Goal: Task Accomplishment & Management: Use online tool/utility

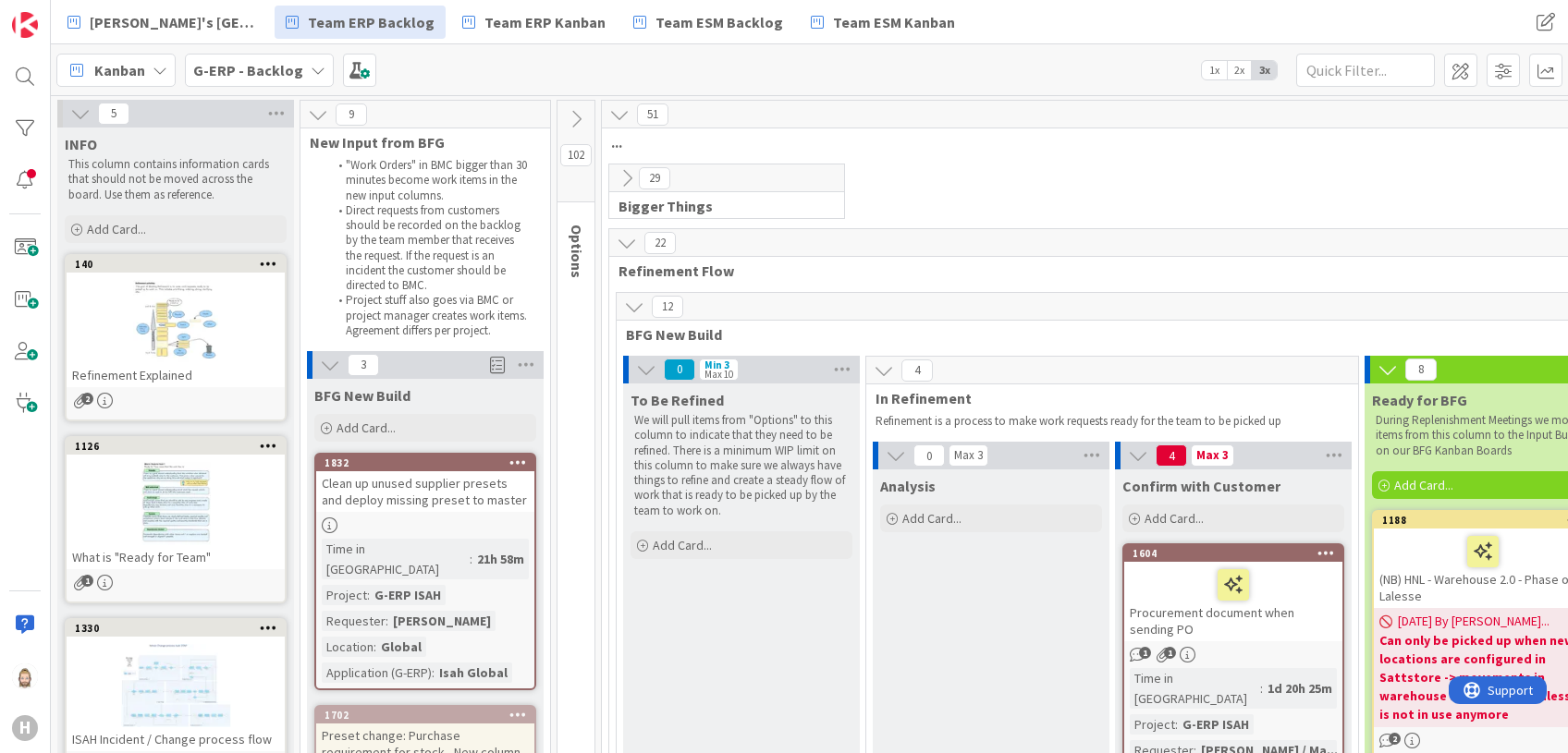
click at [336, 359] on icon at bounding box center [329, 365] width 20 height 20
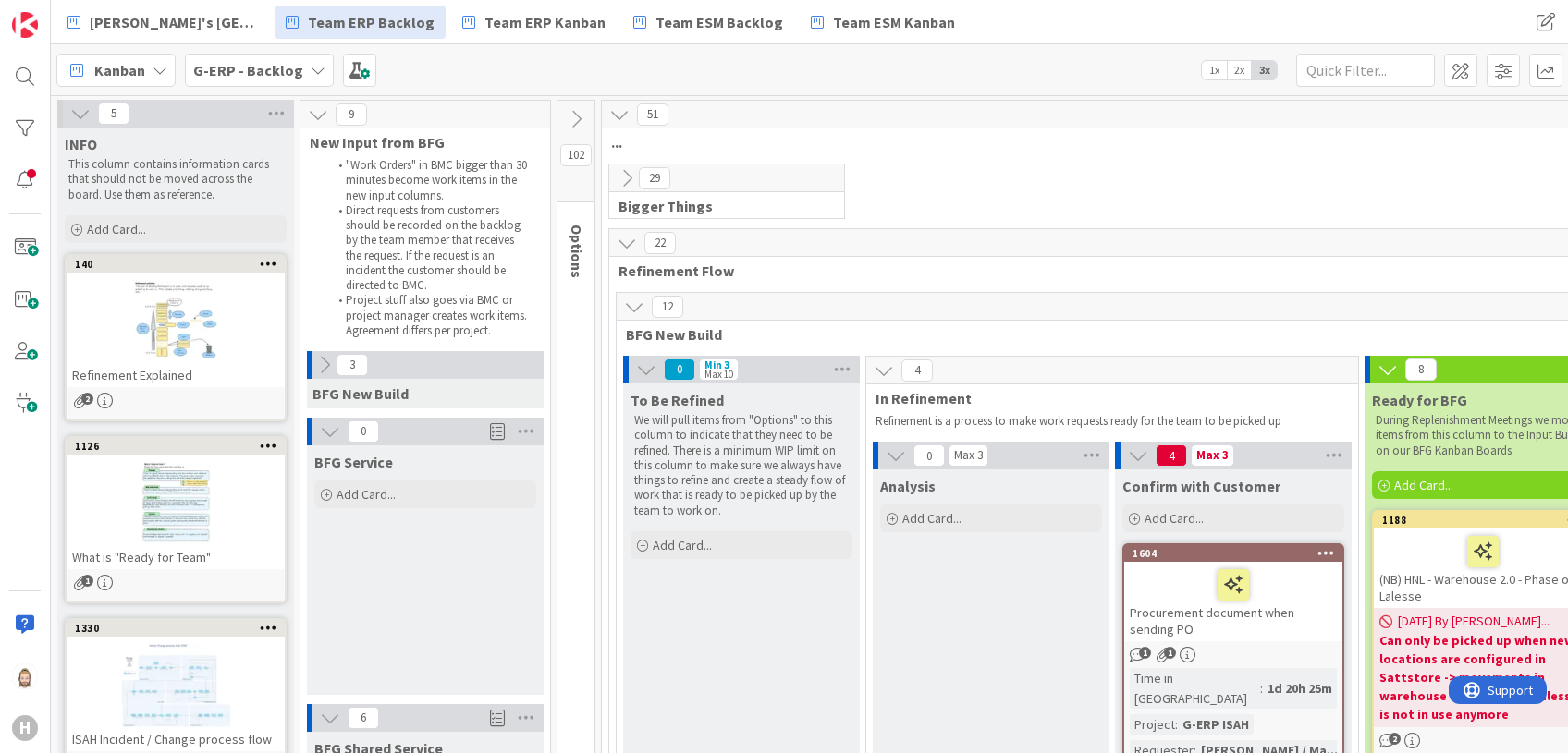
click at [330, 432] on icon at bounding box center [329, 431] width 20 height 20
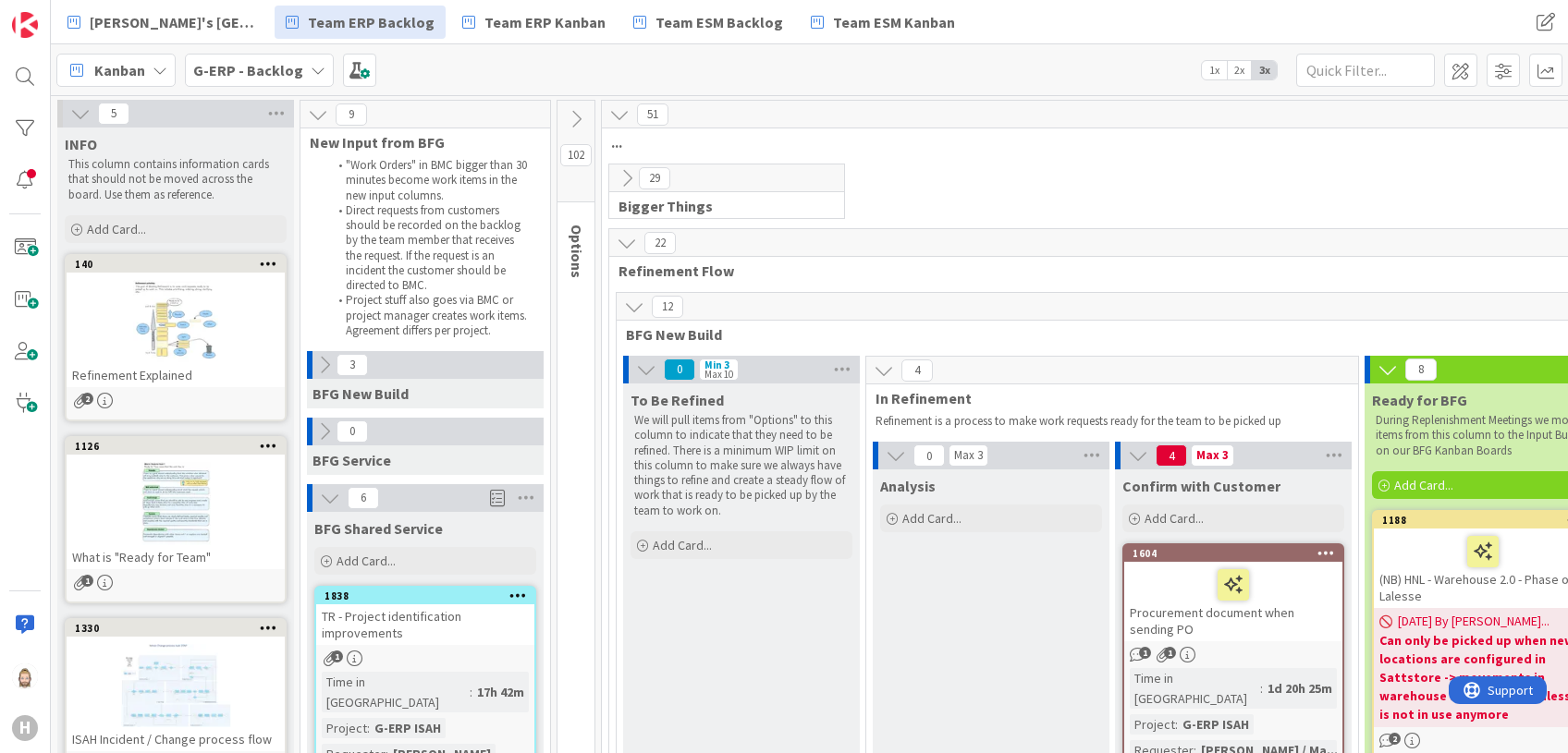
click at [638, 297] on icon at bounding box center [634, 306] width 20 height 20
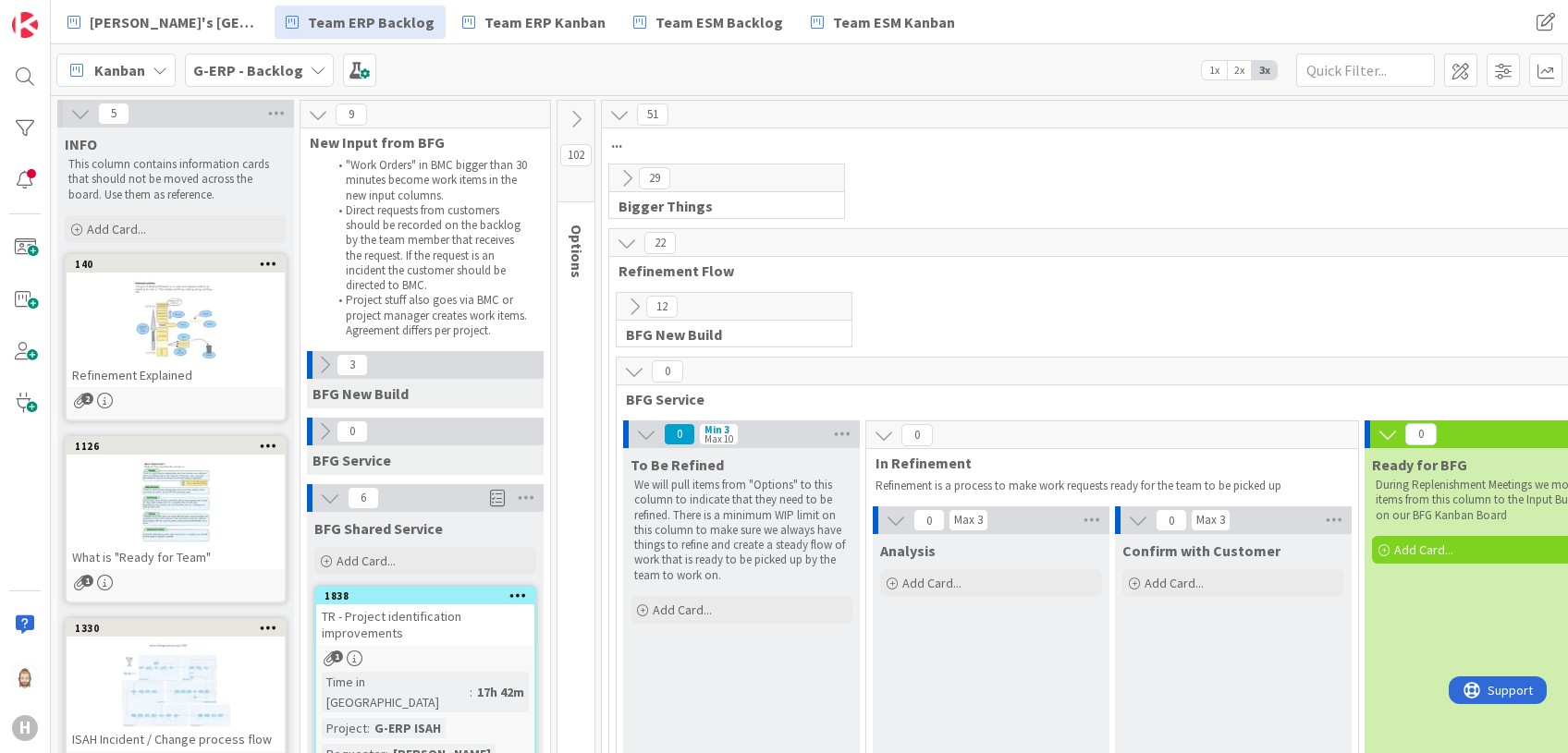
click at [635, 366] on icon at bounding box center [634, 371] width 20 height 20
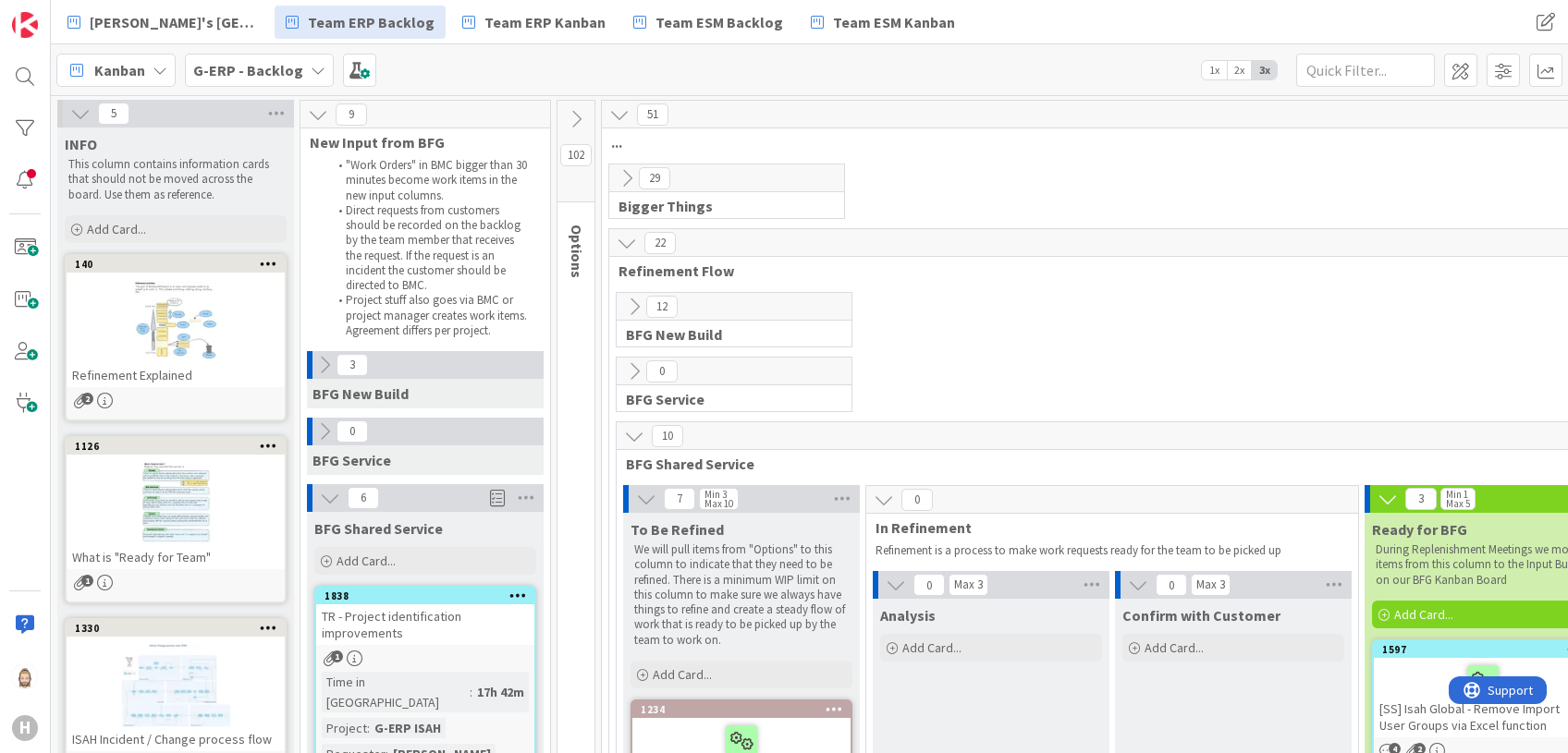
click at [187, 496] on div at bounding box center [176, 503] width 218 height 83
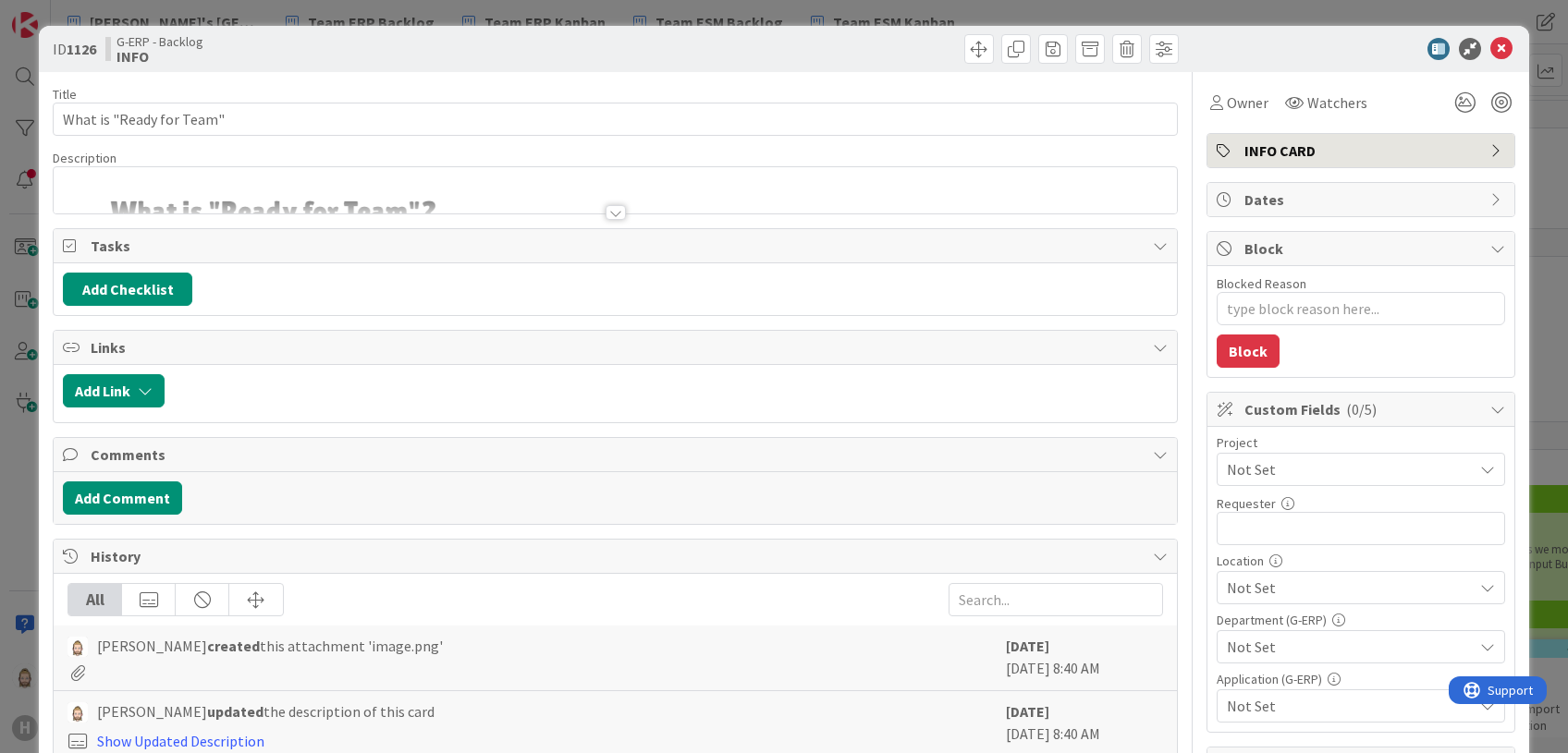
click at [286, 204] on div at bounding box center [615, 204] width 1123 height 19
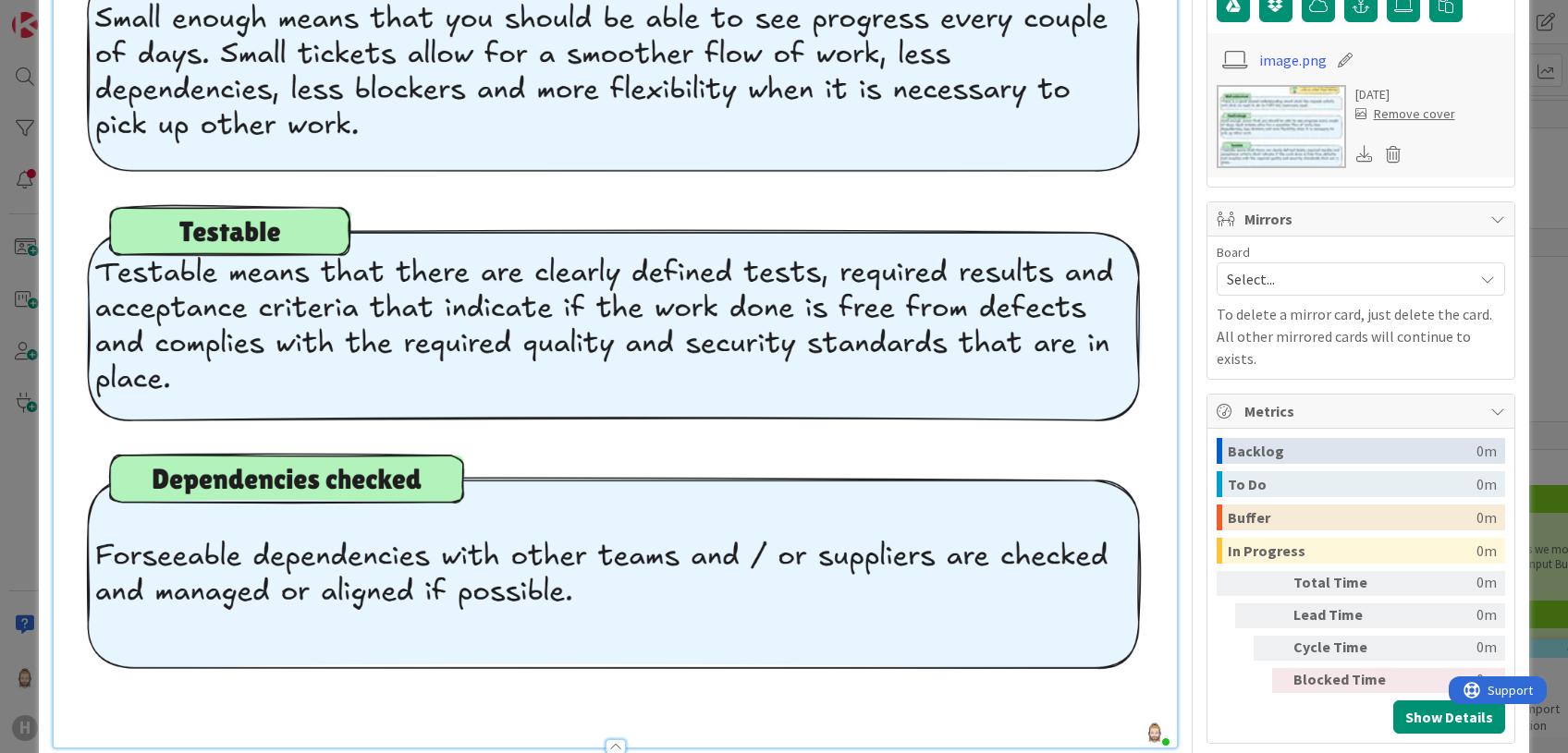
scroll to position [862, 0]
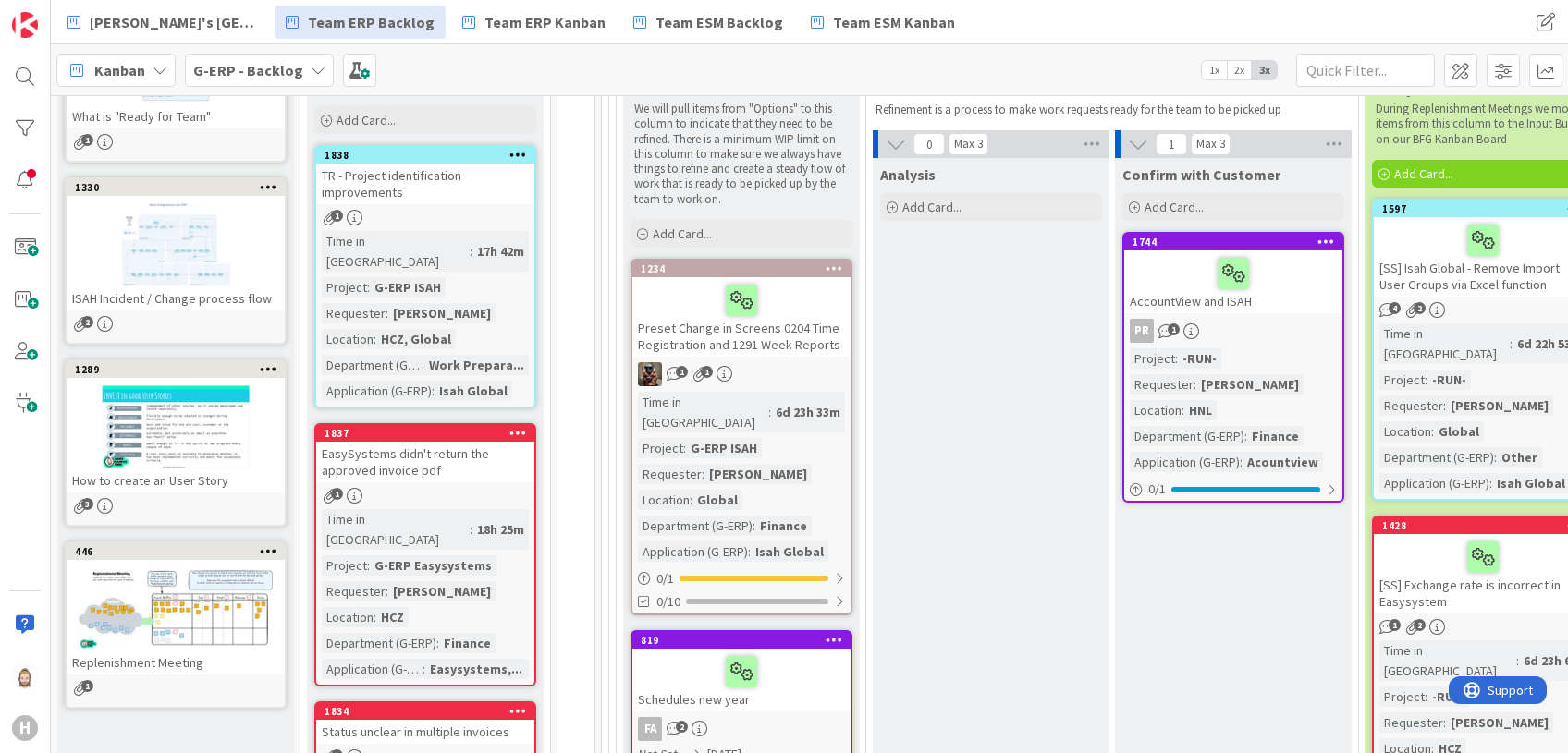
scroll to position [493, 0]
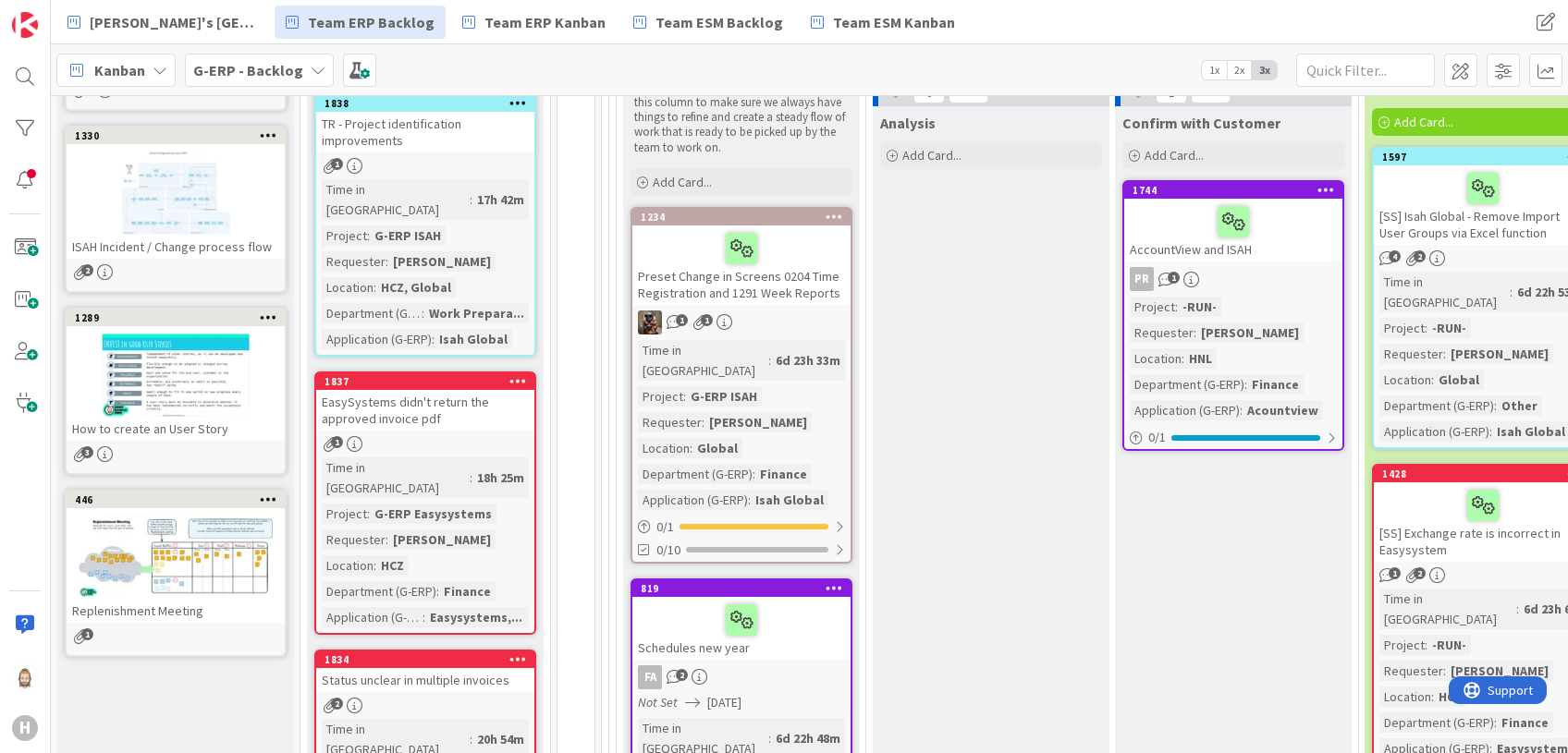
click at [808, 293] on div "Preset Change in Screens 0204 Time Registration and 1291 Week Reports" at bounding box center [742, 265] width 218 height 79
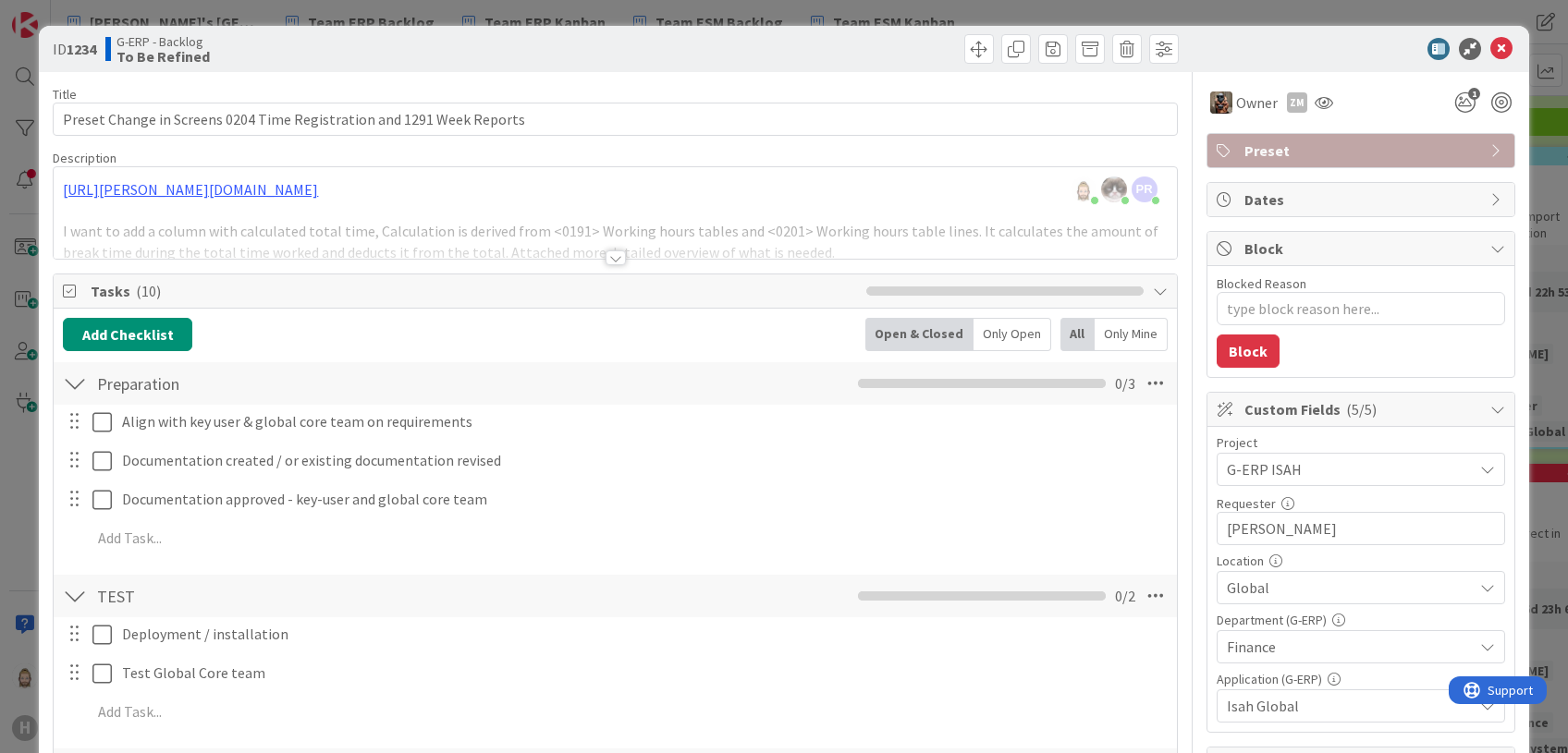
click at [1137, 281] on div "Tasks ( 10 )" at bounding box center [615, 292] width 1123 height 34
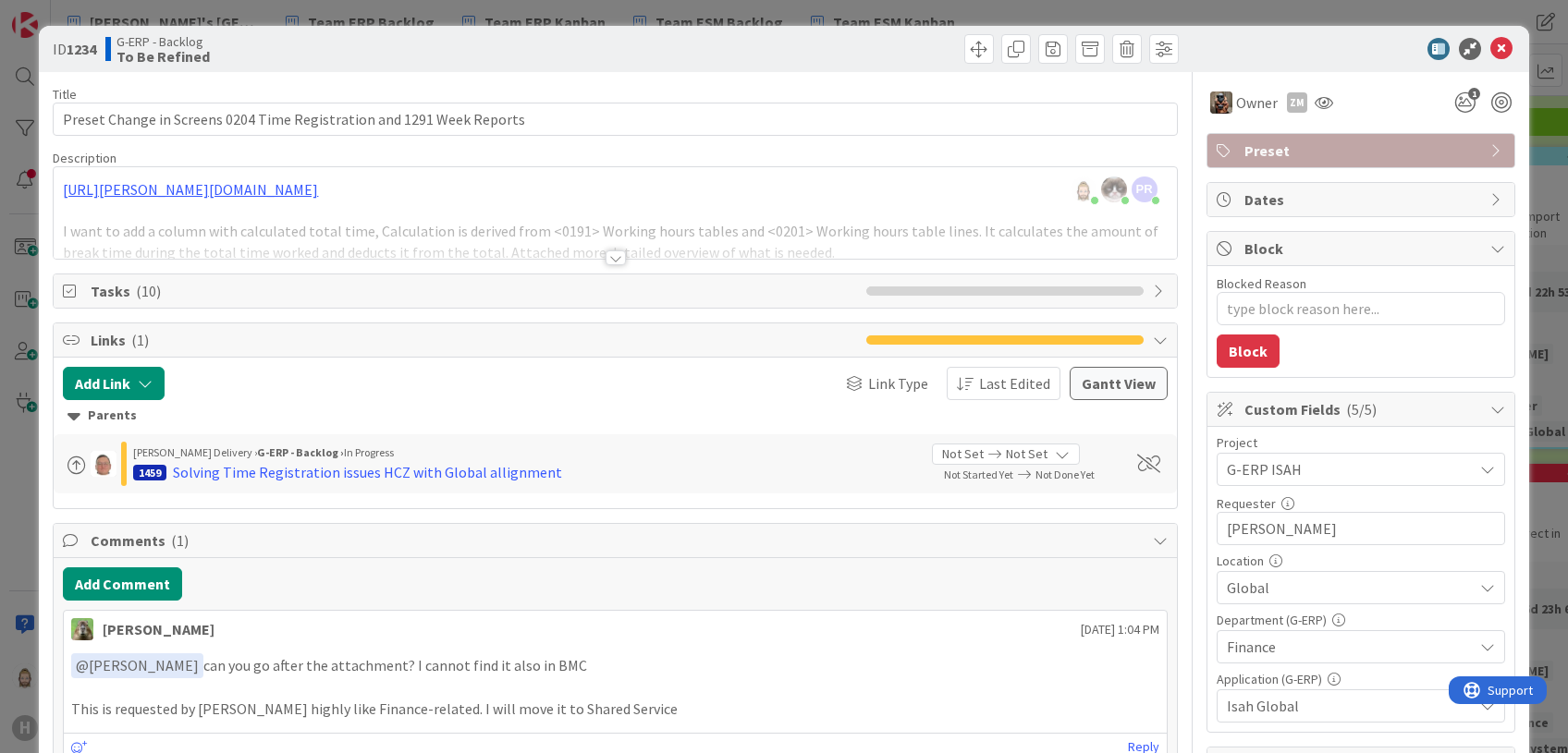
click at [1154, 335] on icon at bounding box center [1160, 340] width 14 height 14
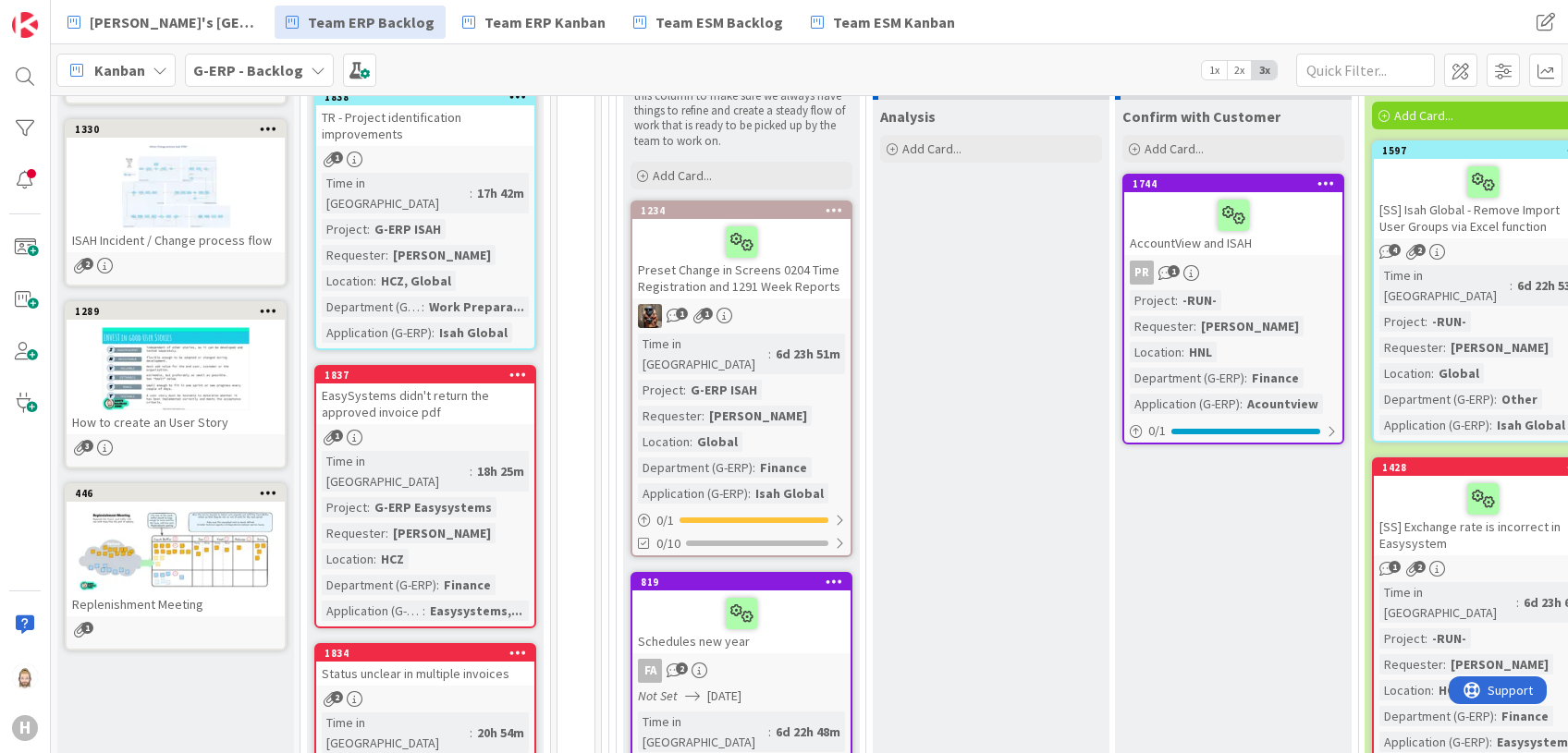
scroll to position [493, 0]
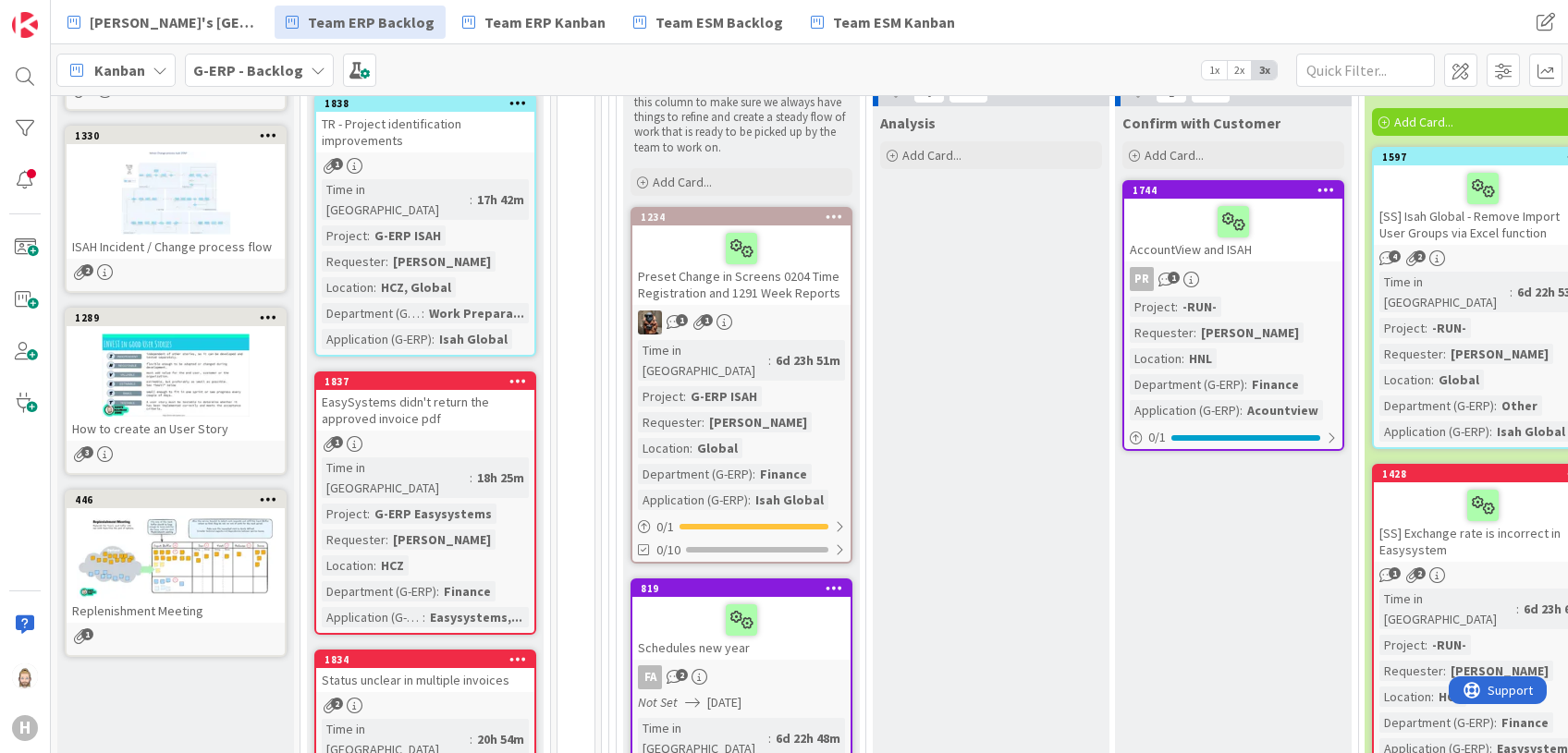
click at [813, 361] on div "Time in Column : 6d 23h 51m Project : G-ERP ISAH Requester : Jelle Verhulst Loc…" at bounding box center [741, 425] width 207 height 170
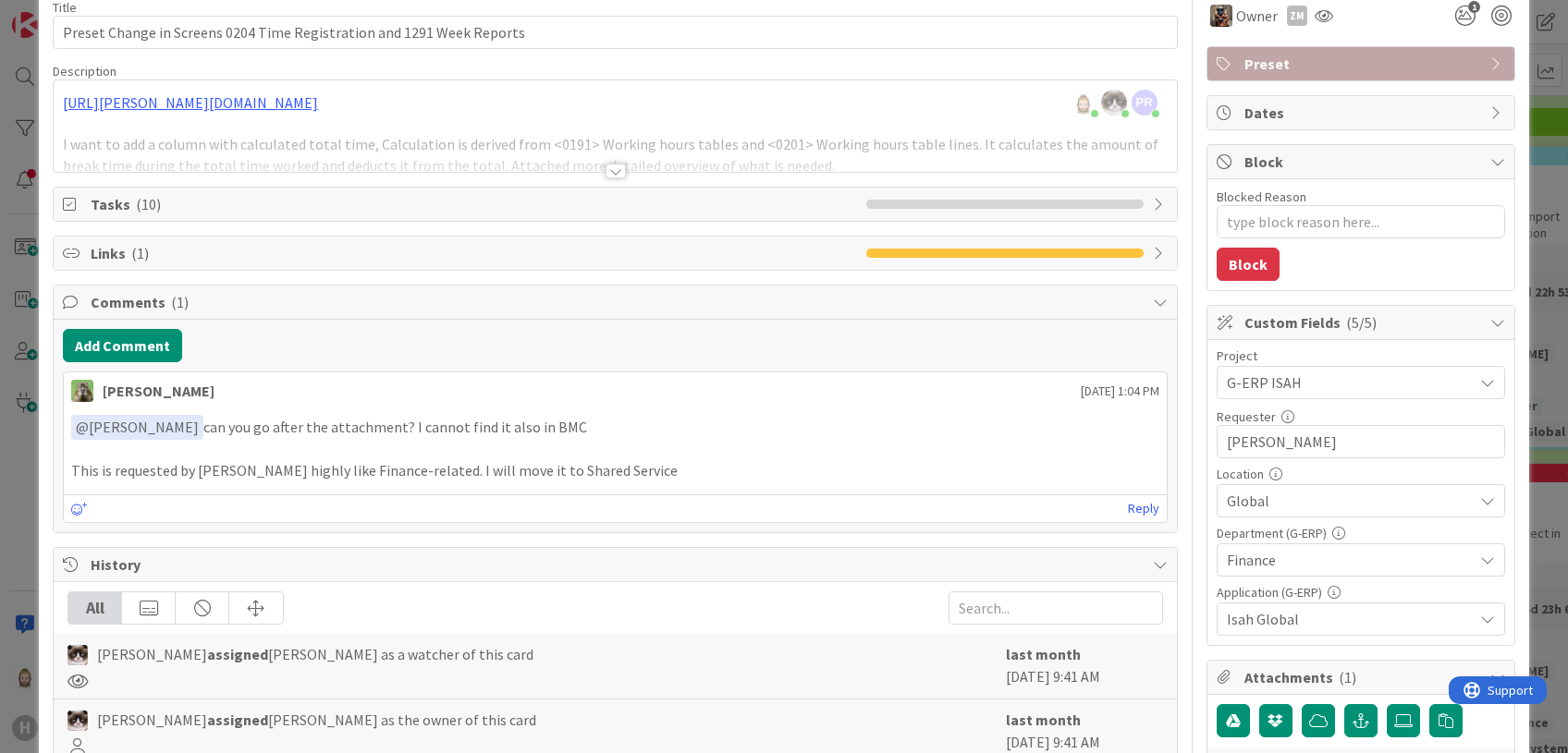
scroll to position [122, 0]
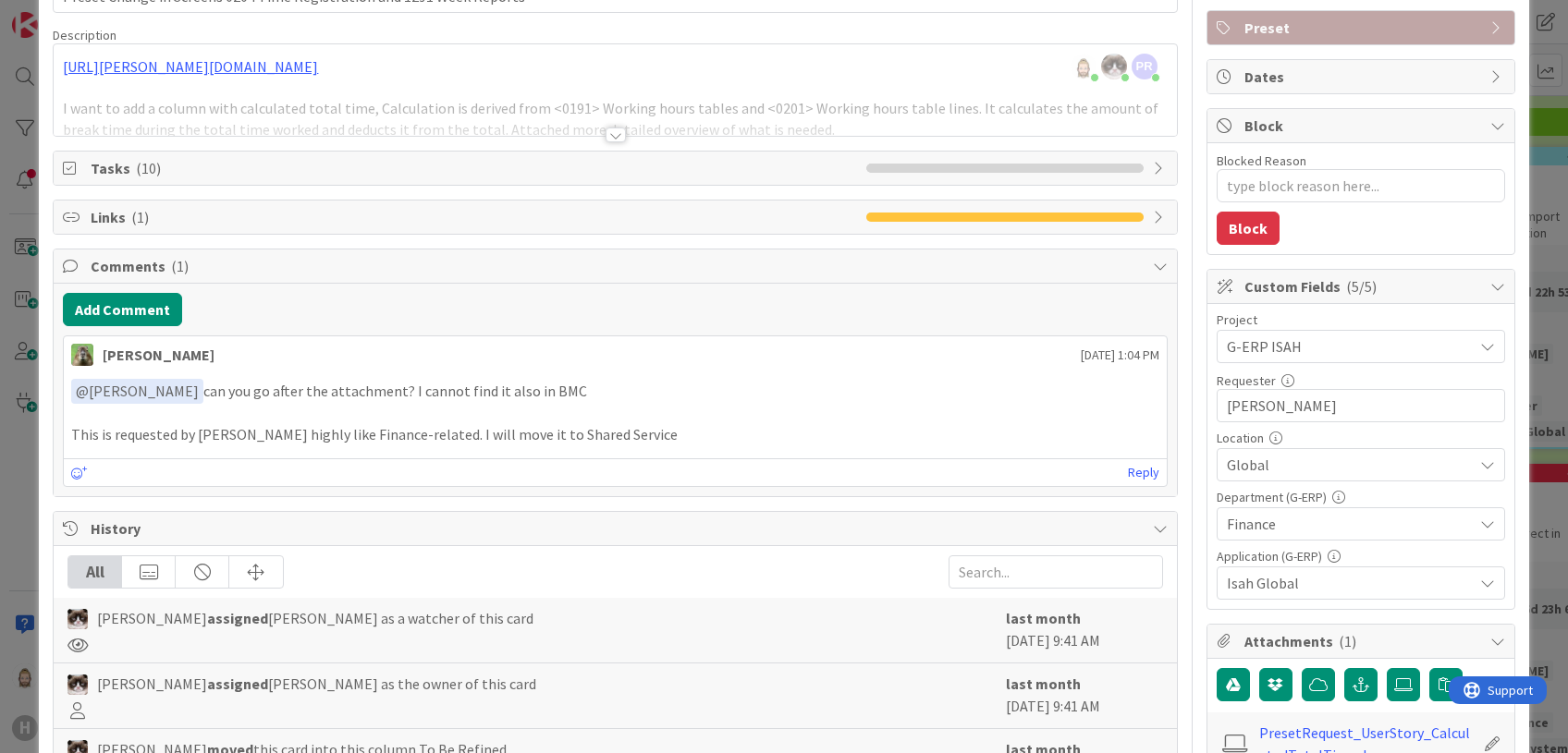
click at [1109, 525] on span "History" at bounding box center [616, 528] width 1052 height 22
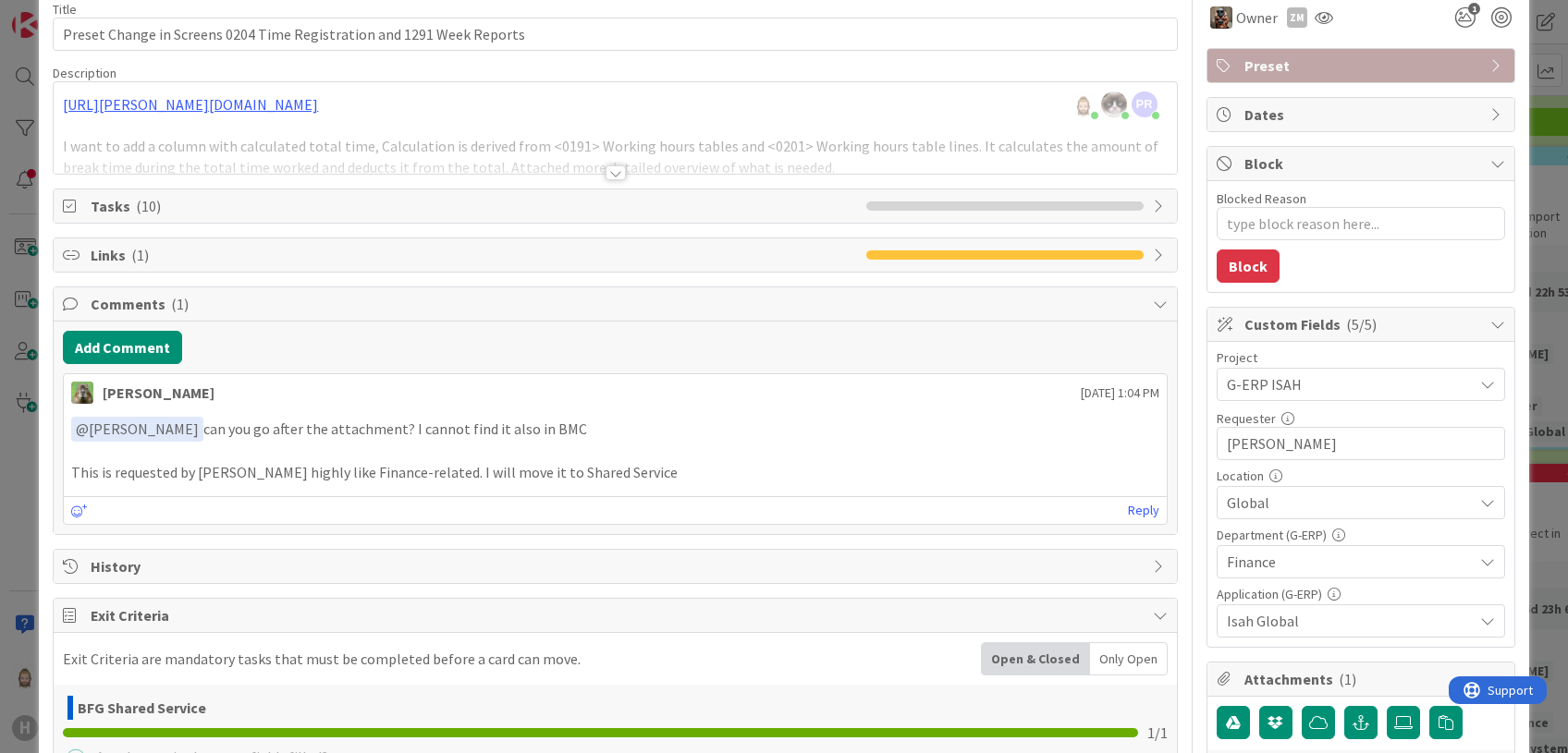
scroll to position [0, 0]
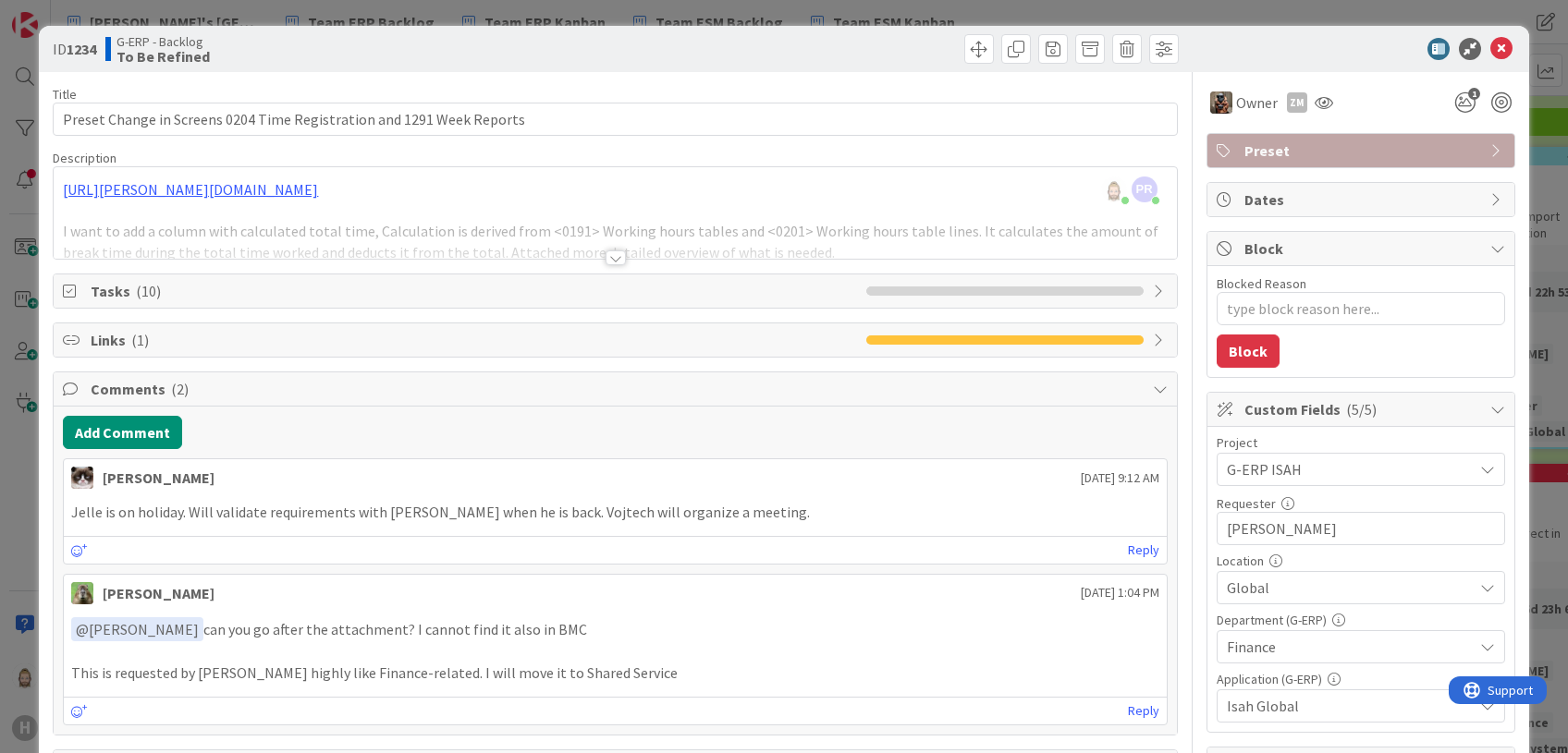
type textarea "x"
